Goal: Find specific page/section: Find specific page/section

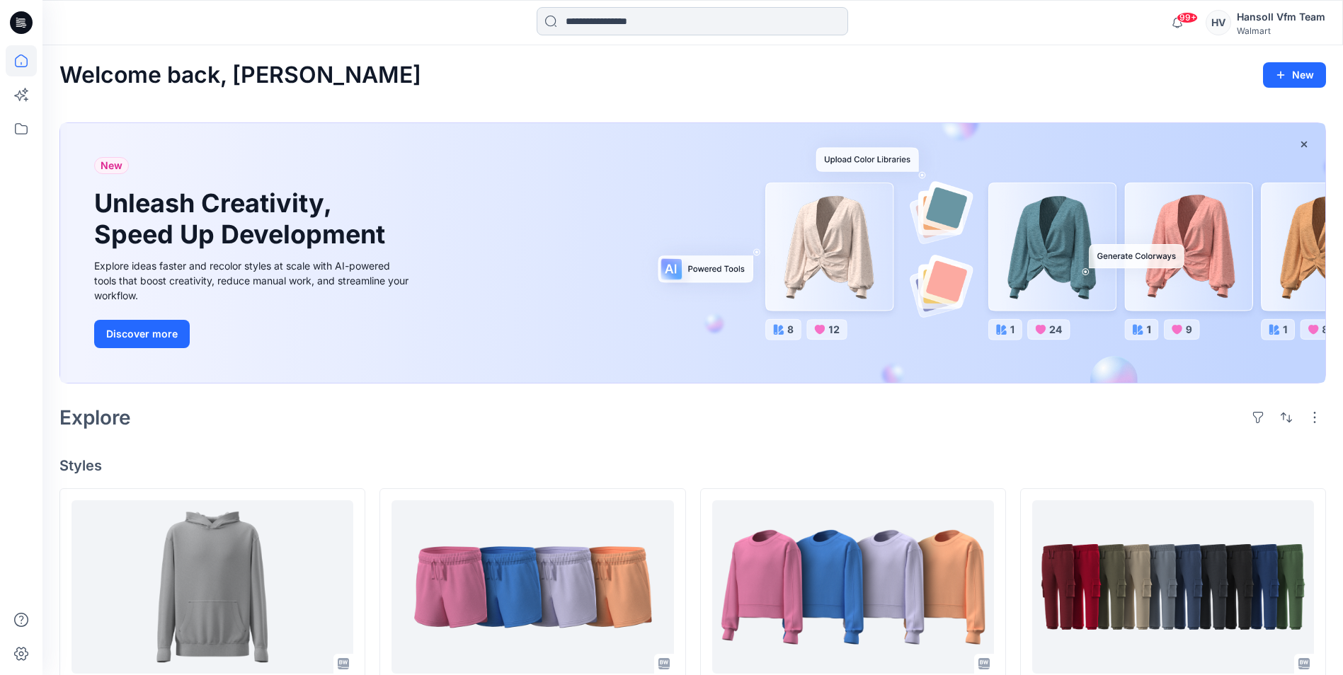
click at [669, 26] on input at bounding box center [692, 21] width 311 height 28
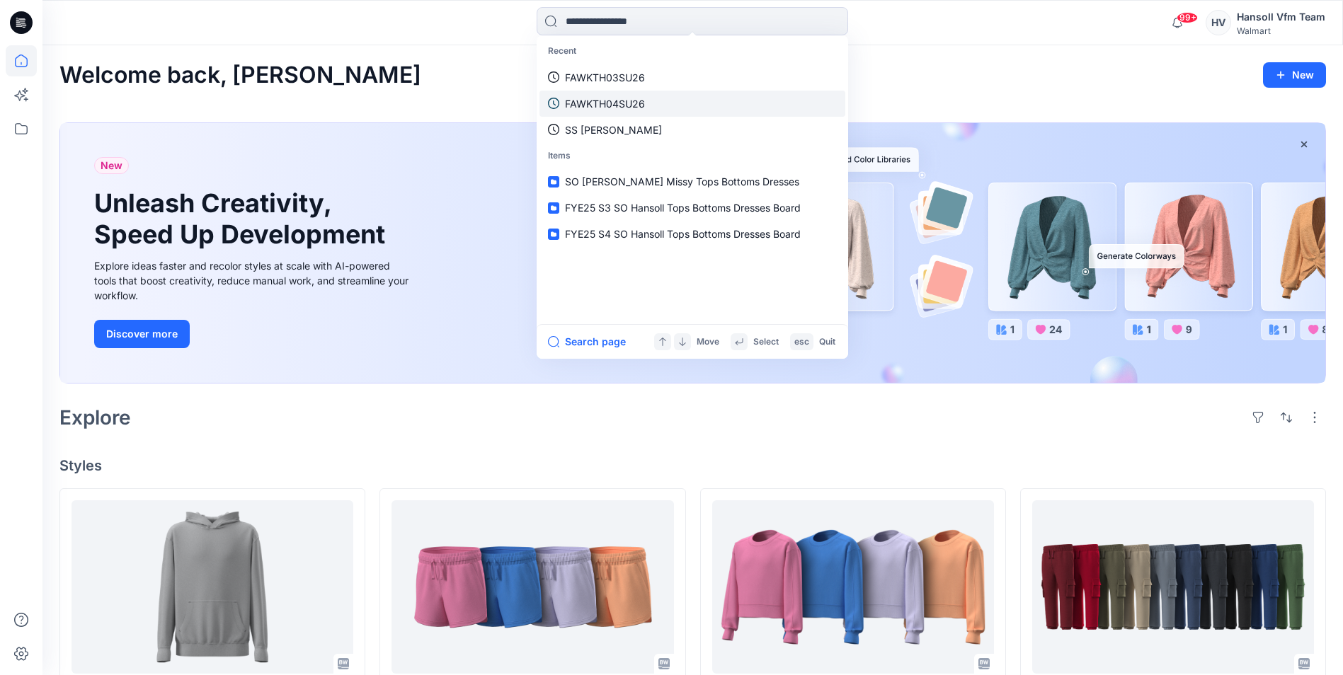
drag, startPoint x: 621, startPoint y: 74, endPoint x: 578, endPoint y: 95, distance: 47.8
click at [621, 74] on p "FAWKTH03SU26" at bounding box center [605, 77] width 80 height 15
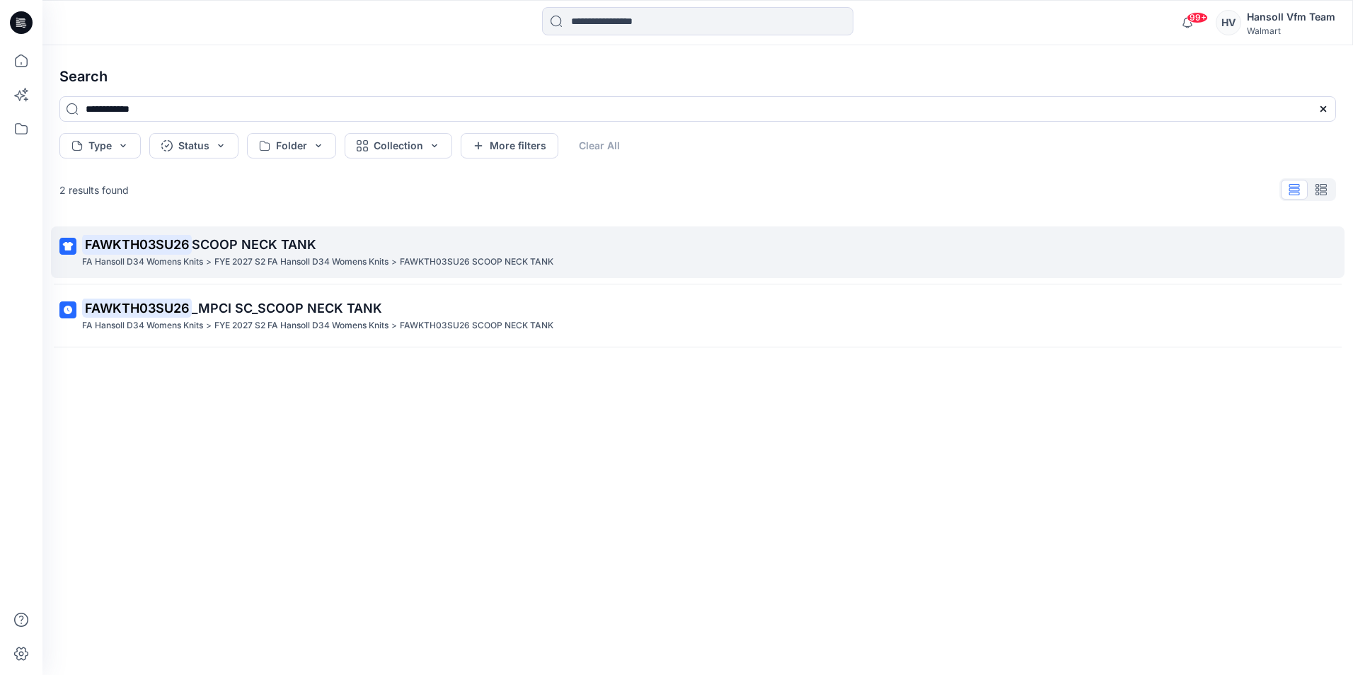
click at [210, 250] on span "SCOOP NECK TANK" at bounding box center [254, 244] width 125 height 15
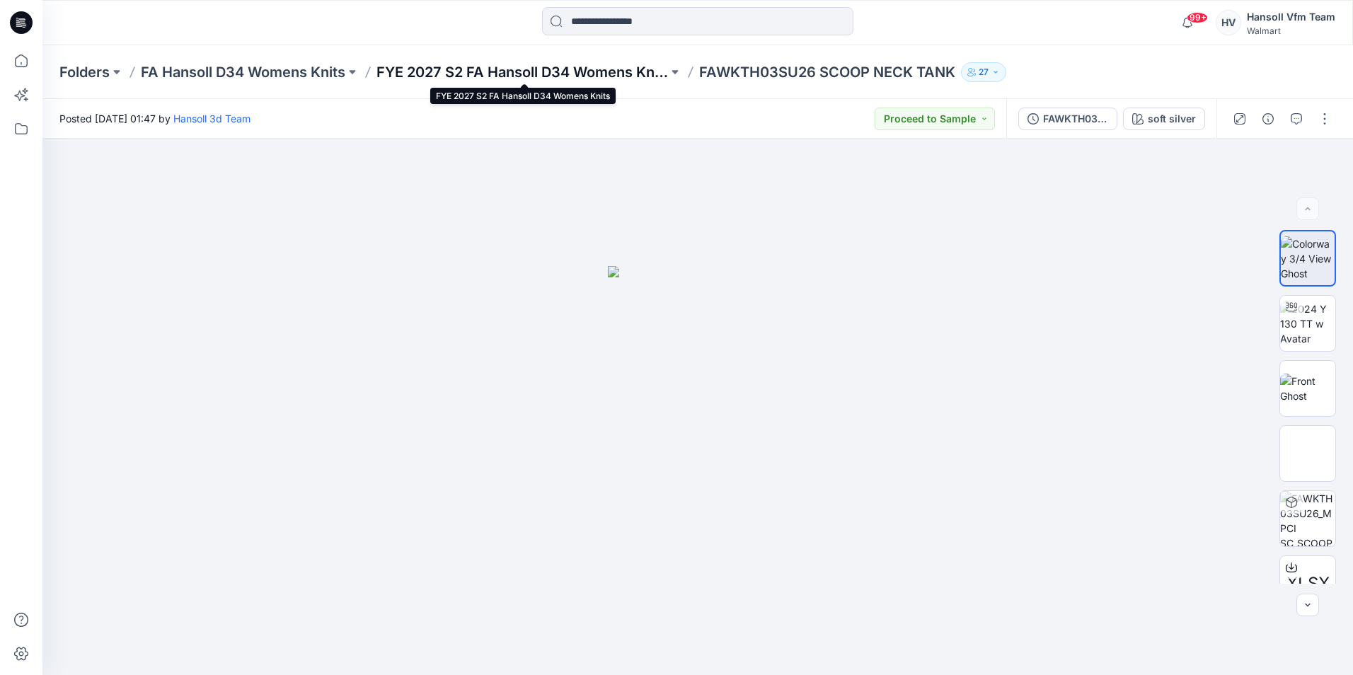
click at [539, 74] on p "FYE 2027 S2 FA Hansoll D34 Womens Knits" at bounding box center [523, 72] width 292 height 20
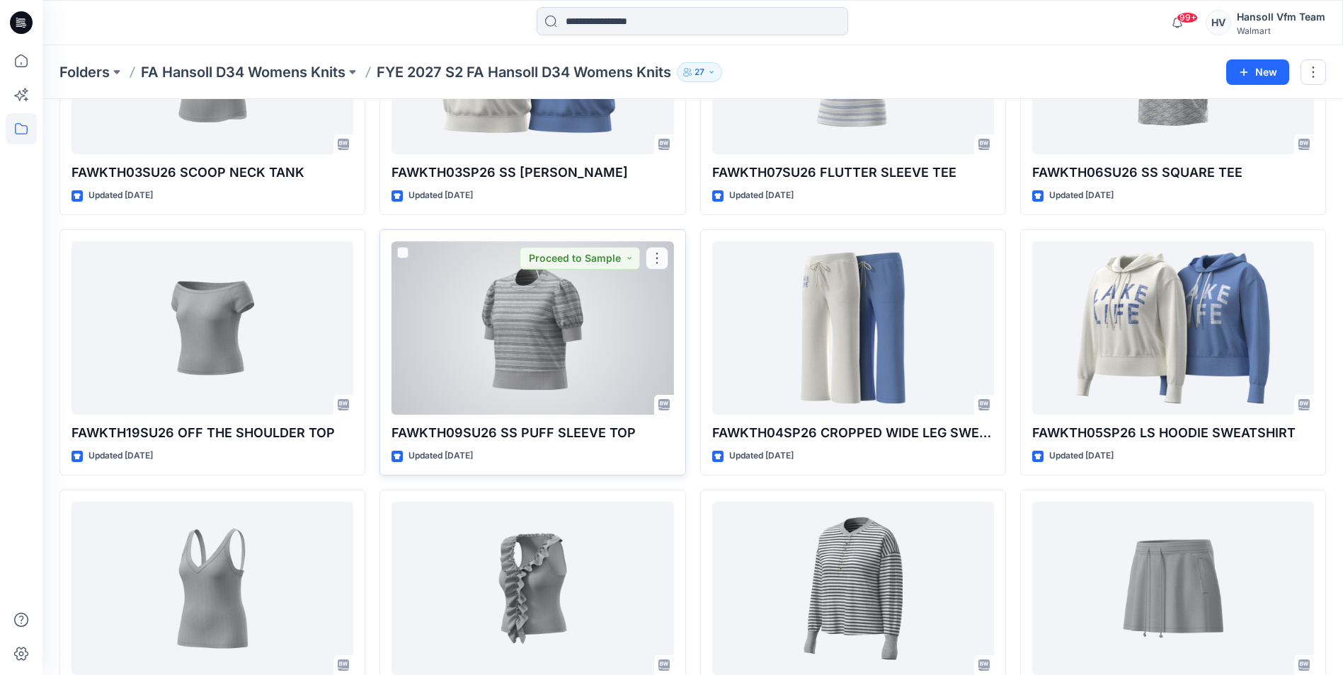
scroll to position [212, 0]
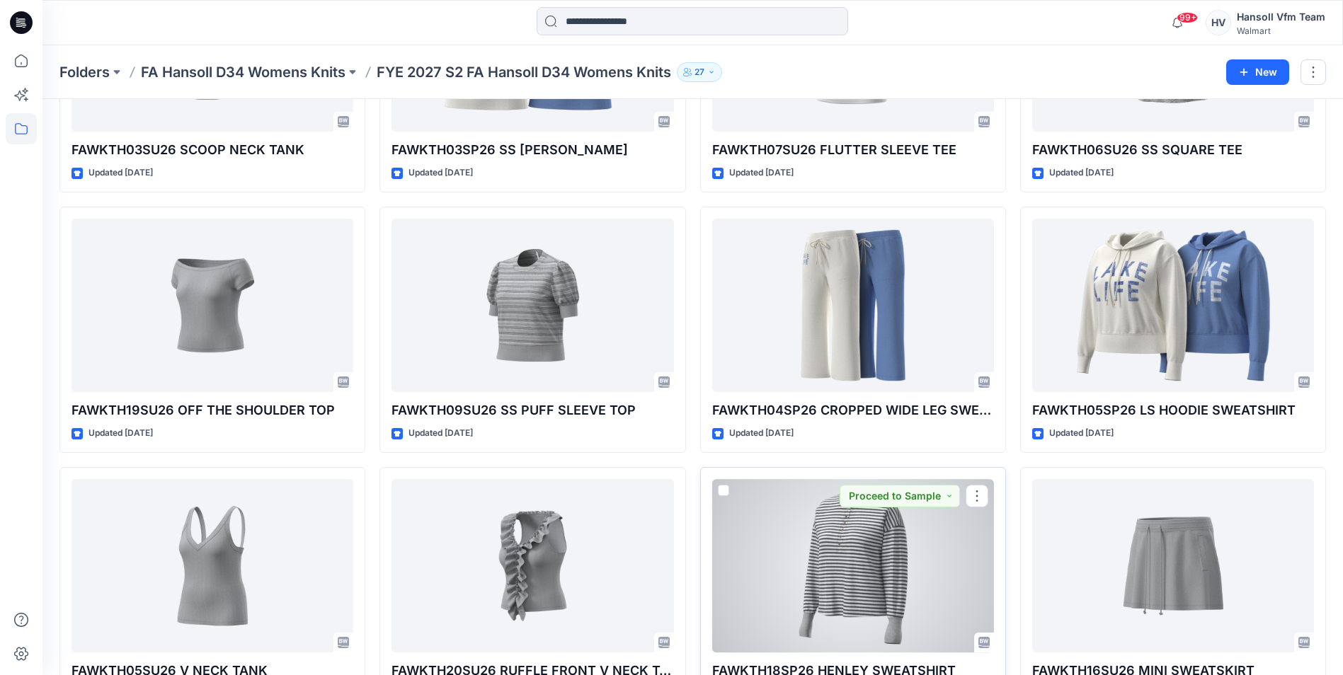
click at [793, 551] on div at bounding box center [853, 565] width 282 height 173
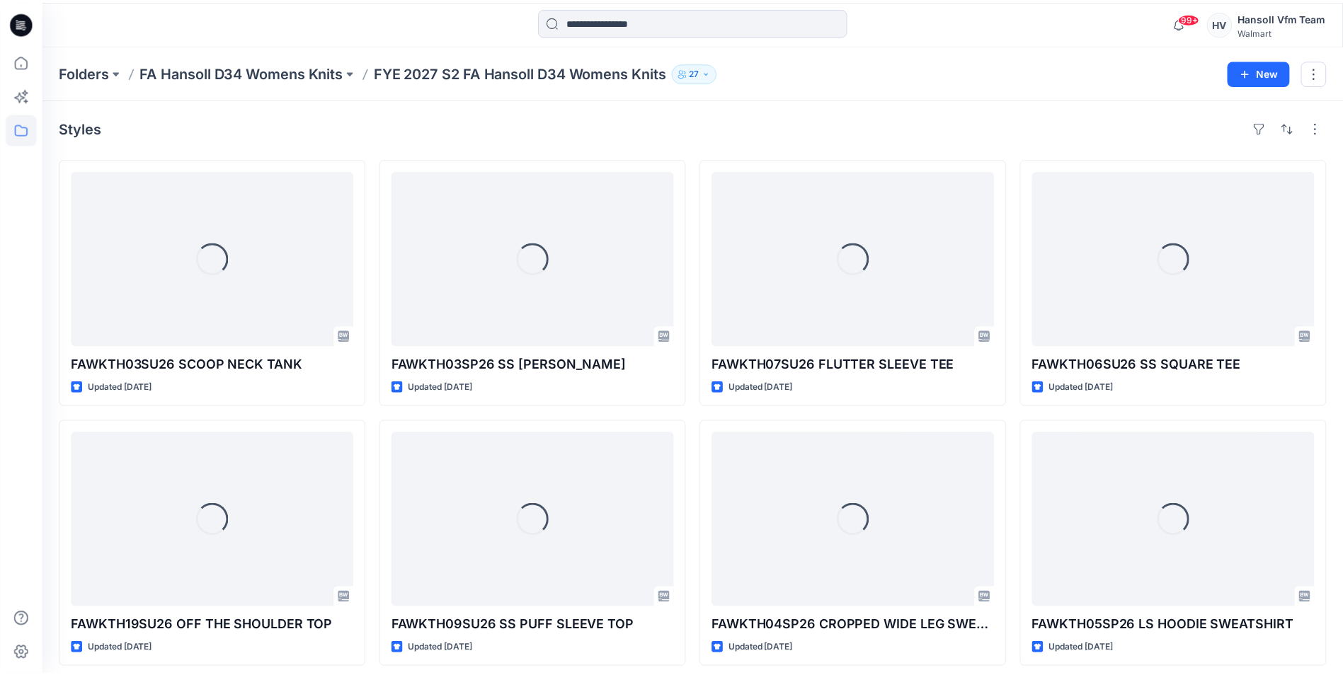
scroll to position [212, 0]
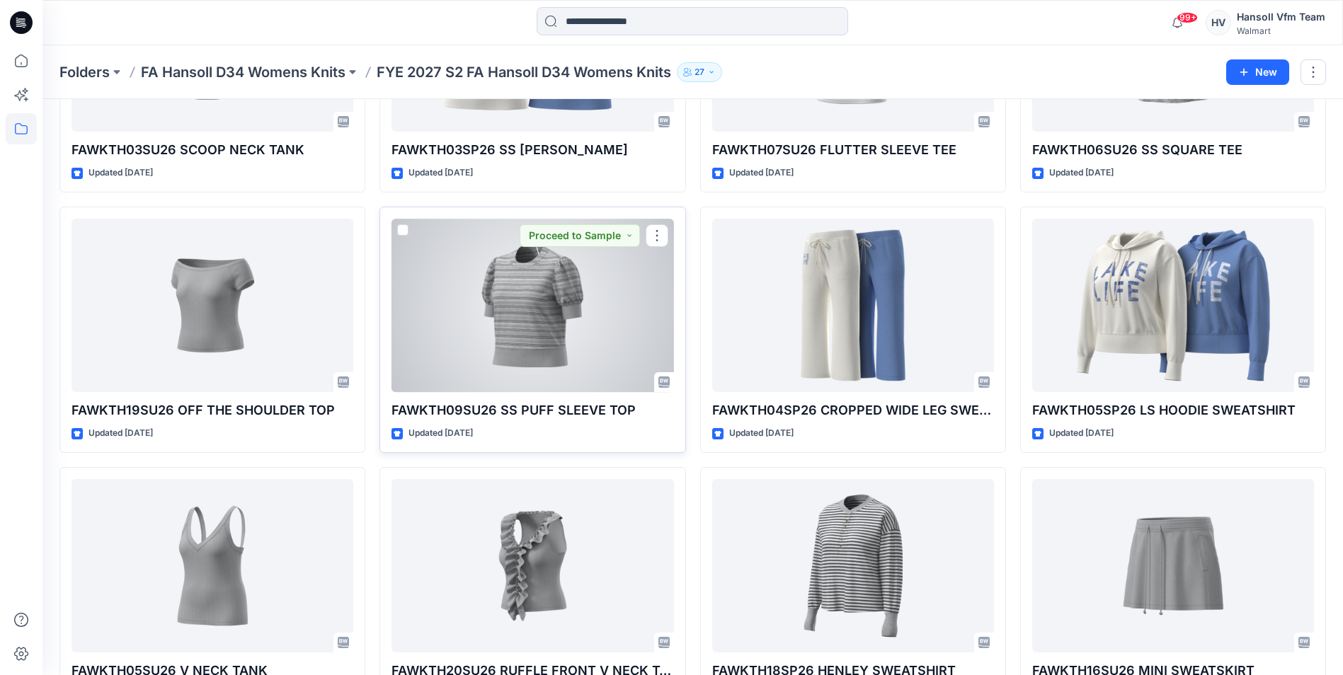
click at [522, 336] on div at bounding box center [532, 305] width 282 height 173
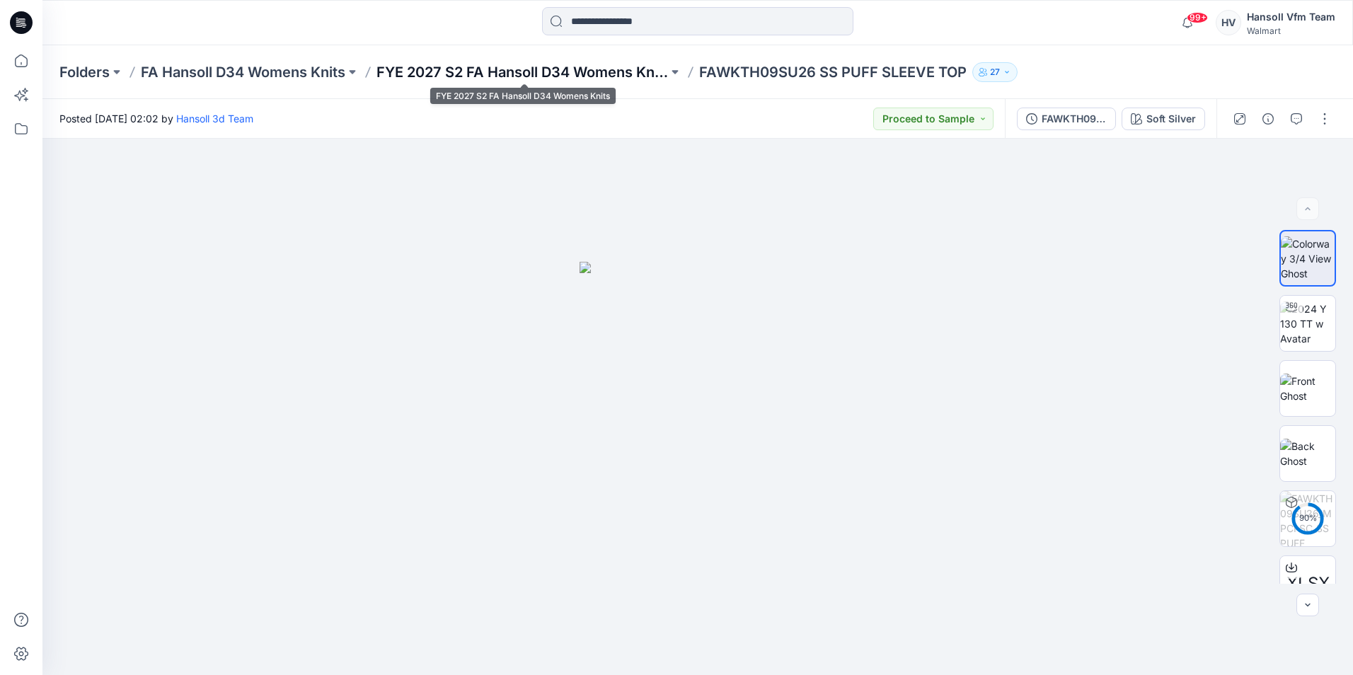
drag, startPoint x: 682, startPoint y: 66, endPoint x: 662, endPoint y: 70, distance: 20.3
click at [679, 66] on button at bounding box center [675, 72] width 14 height 20
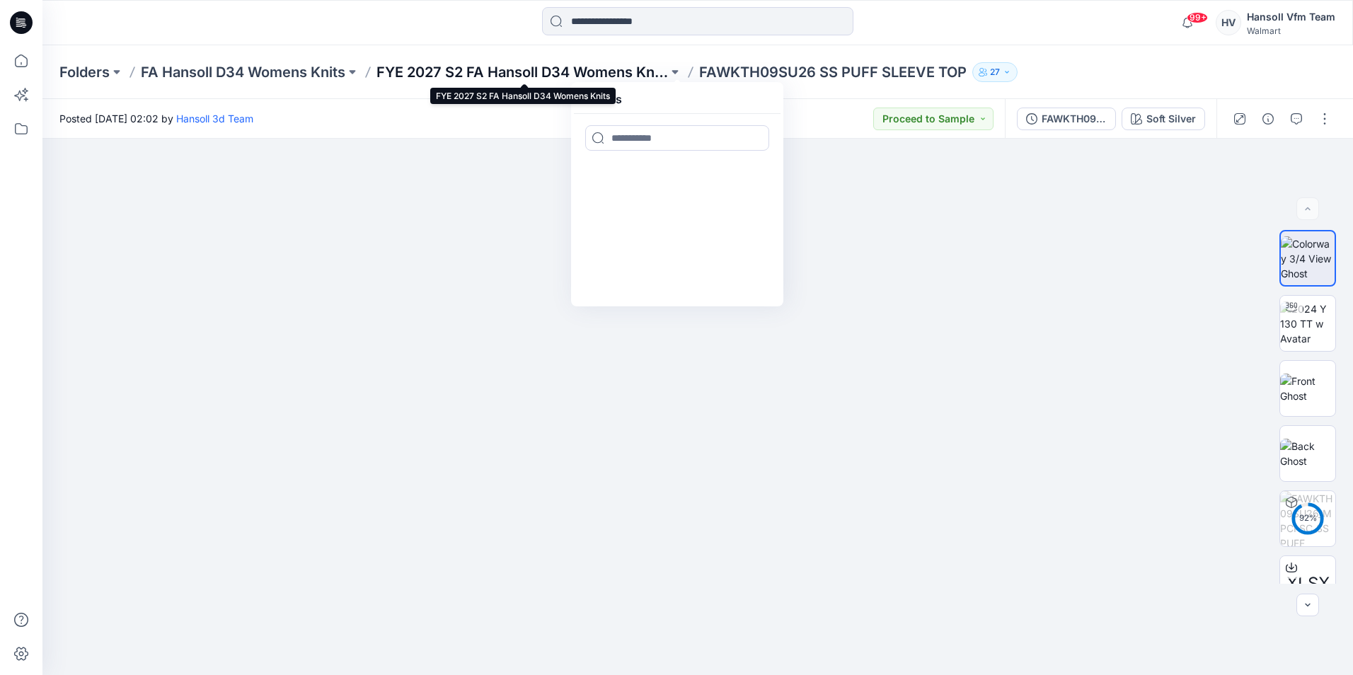
click at [601, 70] on p "FYE 2027 S2 FA Hansoll D34 Womens Knits" at bounding box center [523, 72] width 292 height 20
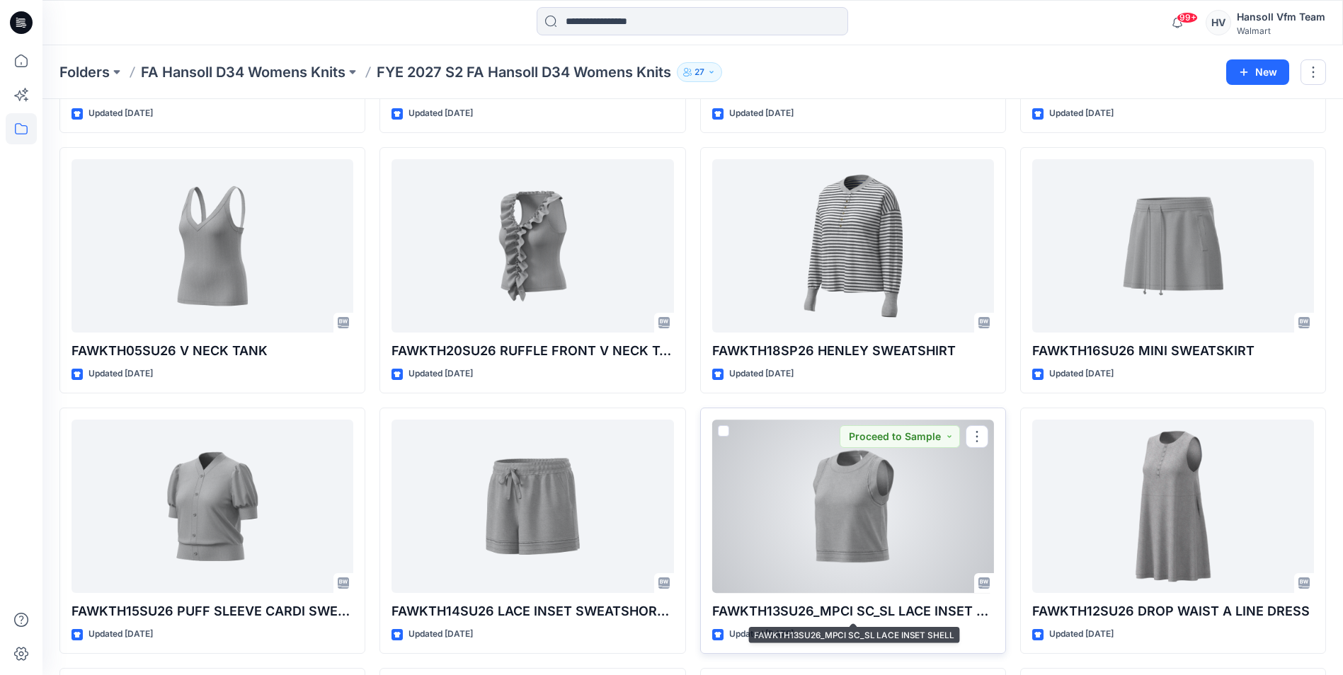
scroll to position [531, 0]
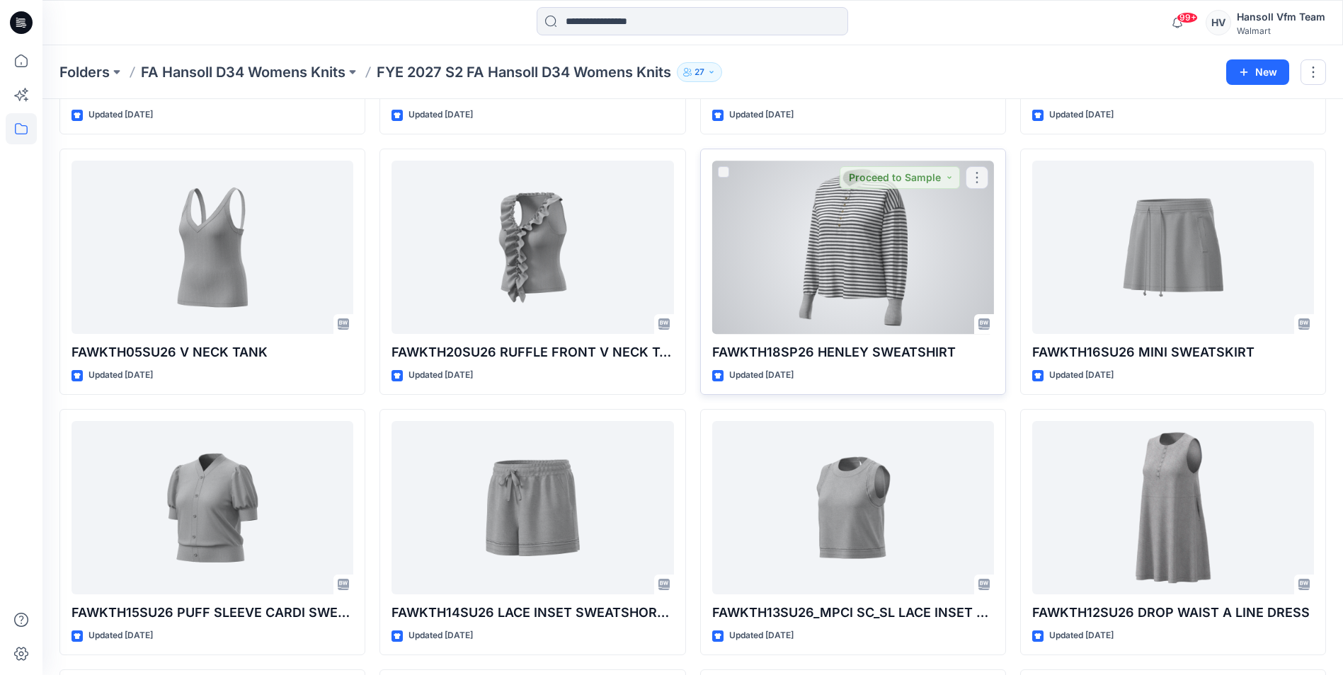
click at [858, 256] on div at bounding box center [853, 247] width 282 height 173
